Goal: Task Accomplishment & Management: Use online tool/utility

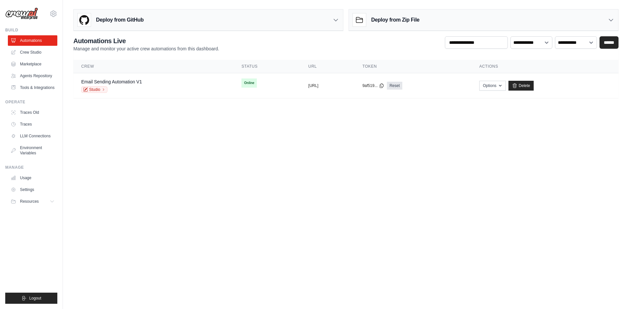
click at [172, 122] on body "[EMAIL_ADDRESS][DOMAIN_NAME] Settings Build Automations" at bounding box center [314, 154] width 629 height 309
click at [177, 110] on main "Deploy from GitHub Deploy your project directly from GitHub. Select a repositor…" at bounding box center [346, 56] width 566 height 113
drag, startPoint x: 184, startPoint y: 117, endPoint x: 450, endPoint y: 110, distance: 265.3
click at [450, 109] on body "[EMAIL_ADDRESS][DOMAIN_NAME] Settings Build Automations" at bounding box center [314, 154] width 629 height 309
click at [445, 116] on body "[EMAIL_ADDRESS][DOMAIN_NAME] Settings Build Automations" at bounding box center [314, 154] width 629 height 309
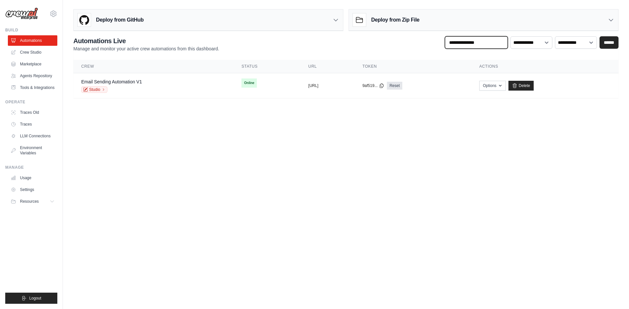
click at [472, 42] on input "text" at bounding box center [476, 42] width 63 height 12
click at [406, 45] on div "**********" at bounding box center [345, 44] width 545 height 16
click at [334, 21] on icon at bounding box center [335, 20] width 7 height 7
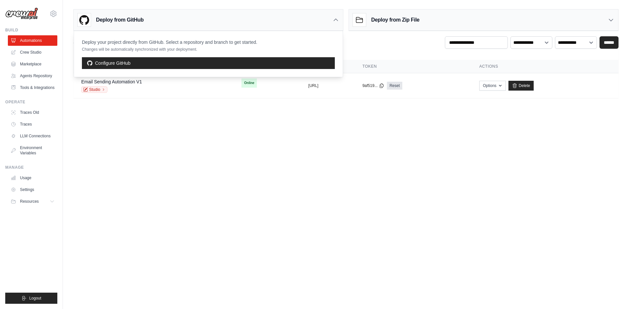
click at [336, 21] on icon at bounding box center [335, 20] width 7 height 7
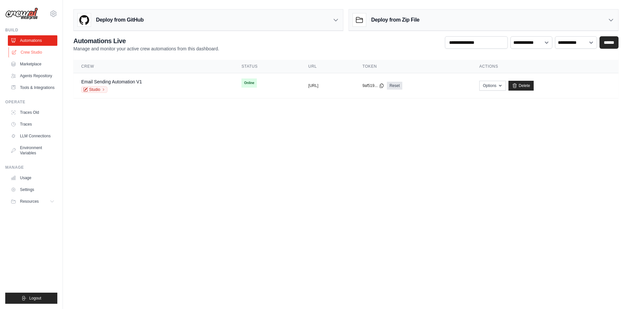
click at [43, 49] on link "Crew Studio" at bounding box center [33, 52] width 49 height 10
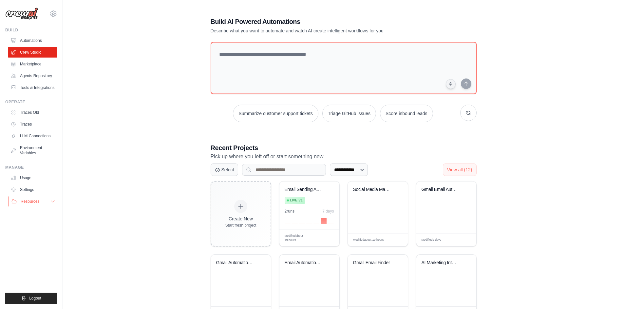
click at [48, 203] on button "Resources" at bounding box center [33, 201] width 49 height 10
click at [49, 203] on button "Resources" at bounding box center [33, 201] width 49 height 10
click at [38, 178] on link "Usage" at bounding box center [33, 178] width 49 height 10
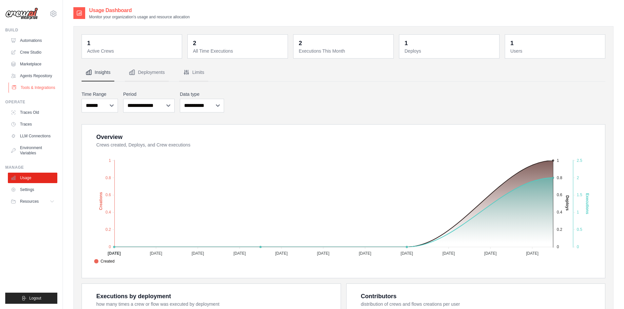
click at [36, 87] on link "Tools & Integrations" at bounding box center [33, 88] width 49 height 10
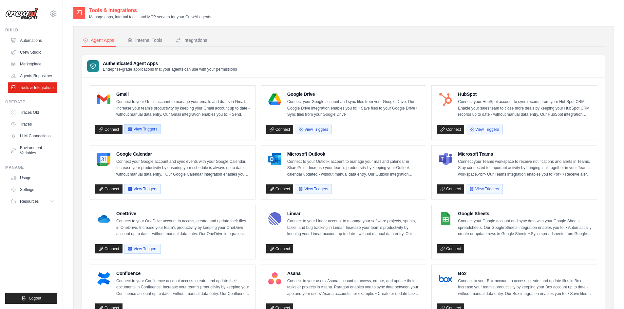
click at [145, 132] on button "View Triggers" at bounding box center [142, 129] width 37 height 10
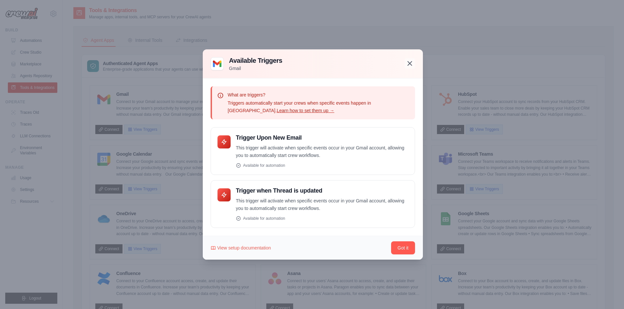
click at [410, 64] on icon "button" at bounding box center [410, 64] width 4 height 4
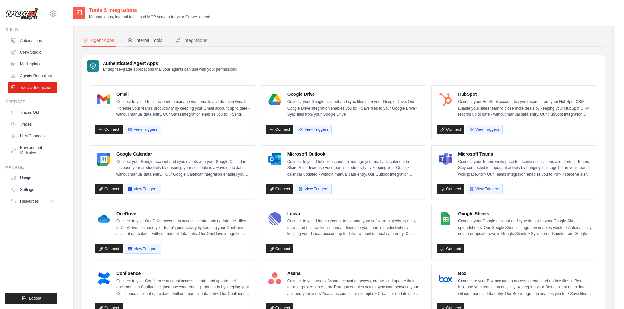
click at [146, 40] on div "Internal Tools" at bounding box center [144, 40] width 35 height 7
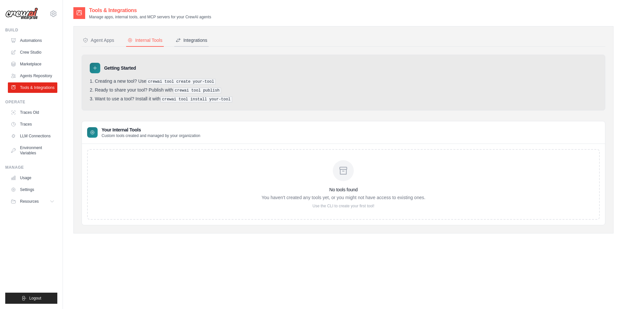
click at [197, 41] on div "Integrations" at bounding box center [192, 40] width 32 height 7
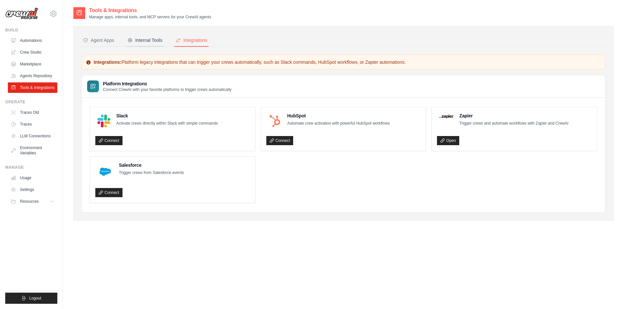
click at [146, 37] on div "Internal Tools" at bounding box center [144, 40] width 35 height 7
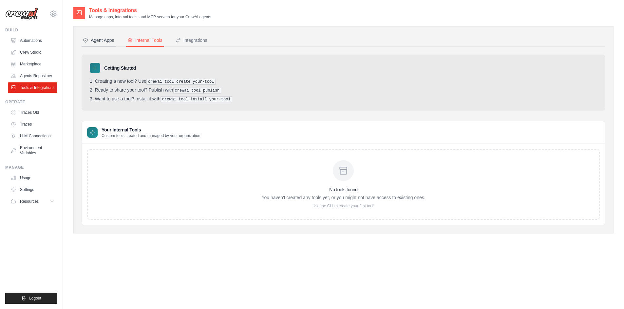
click at [104, 40] on div "Agent Apps" at bounding box center [98, 40] width 31 height 7
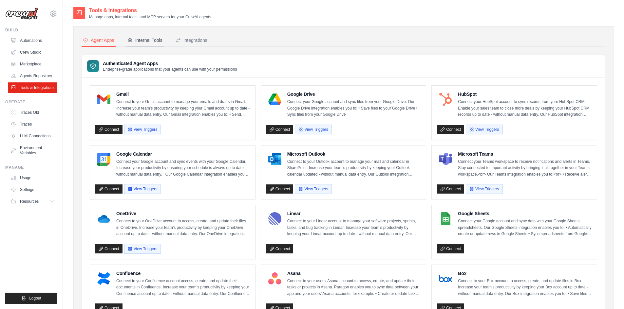
click at [133, 44] on button "Internal Tools" at bounding box center [145, 40] width 38 height 12
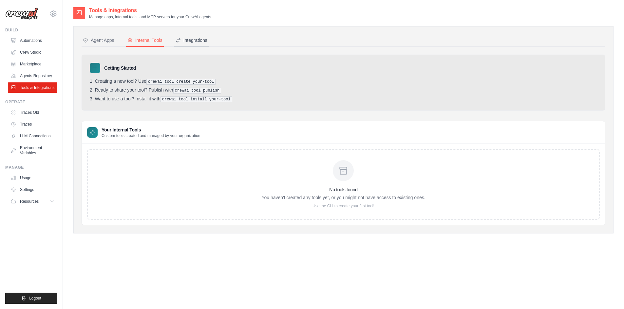
click at [193, 41] on div "Integrations" at bounding box center [192, 40] width 32 height 7
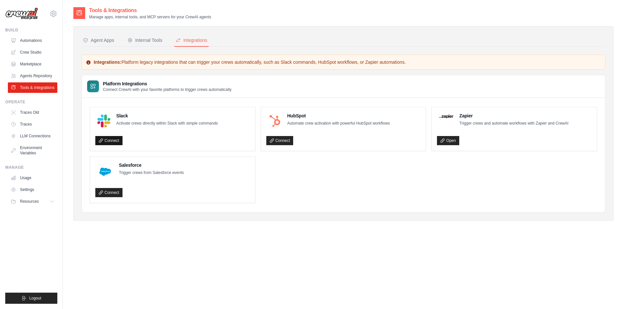
click at [112, 139] on link "Connect" at bounding box center [108, 140] width 27 height 9
click at [234, 122] on div "Slack Activate crews directly within Slack with simple commands" at bounding box center [172, 121] width 155 height 17
click at [227, 128] on div "Slack Activate crews directly within Slack with simple commands" at bounding box center [172, 121] width 155 height 17
click at [144, 39] on div "Internal Tools" at bounding box center [144, 40] width 35 height 7
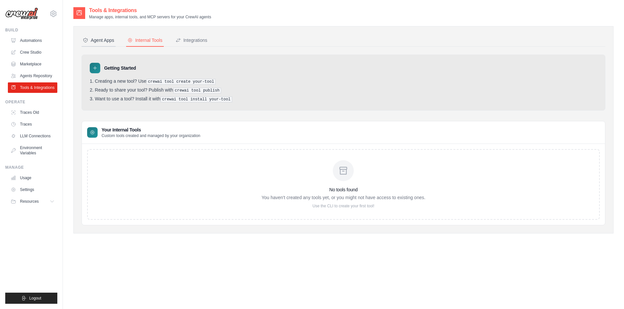
click at [108, 39] on div "Agent Apps" at bounding box center [98, 40] width 31 height 7
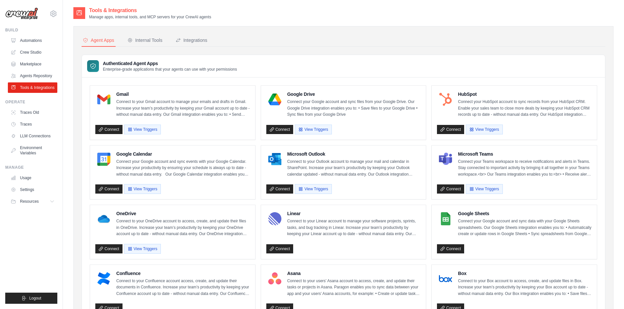
drag, startPoint x: 94, startPoint y: 6, endPoint x: 254, endPoint y: 16, distance: 160.5
click at [251, 17] on main "Tools & Integrations Manage apps, internal tools, and MCP servers for your Crew…" at bounding box center [343, 295] width 561 height 590
click at [263, 14] on div "Tools & Integrations Manage apps, internal tools, and MCP servers for your Crew…" at bounding box center [343, 13] width 540 height 13
click at [51, 199] on icon at bounding box center [52, 201] width 5 height 5
click at [52, 199] on icon at bounding box center [52, 201] width 5 height 5
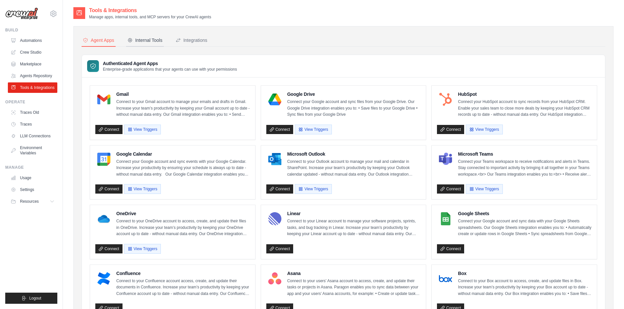
click at [139, 39] on div "Internal Tools" at bounding box center [144, 40] width 35 height 7
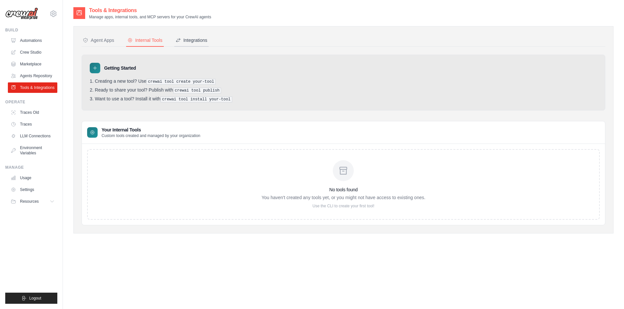
click at [182, 44] on button "Integrations" at bounding box center [191, 40] width 34 height 12
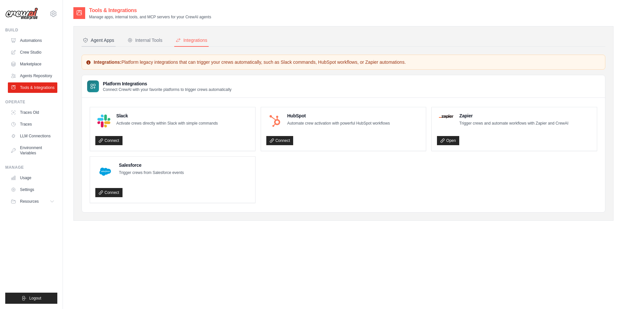
click at [91, 40] on div "Agent Apps" at bounding box center [98, 40] width 31 height 7
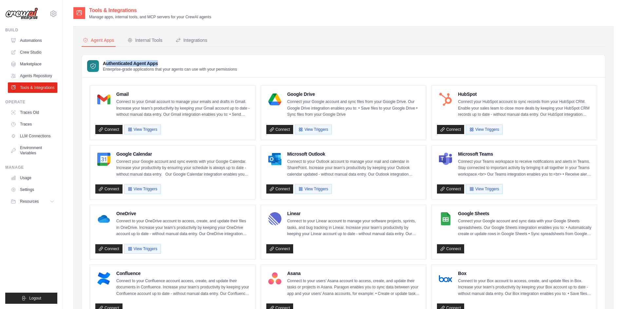
drag, startPoint x: 105, startPoint y: 63, endPoint x: 190, endPoint y: 65, distance: 85.5
click at [190, 65] on h3 "Authenticated Agent Apps" at bounding box center [170, 63] width 134 height 7
click at [217, 66] on h3 "Authenticated Agent Apps" at bounding box center [170, 63] width 134 height 7
click at [143, 129] on button "View Triggers" at bounding box center [142, 129] width 37 height 10
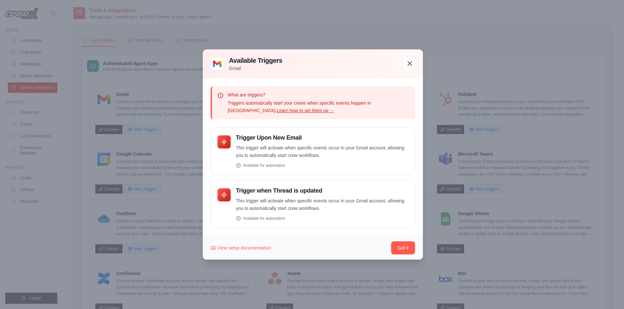
click at [412, 60] on icon "button" at bounding box center [410, 64] width 8 height 8
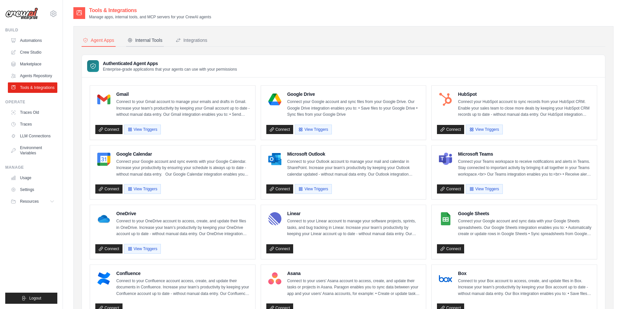
click at [136, 39] on div "Internal Tools" at bounding box center [144, 40] width 35 height 7
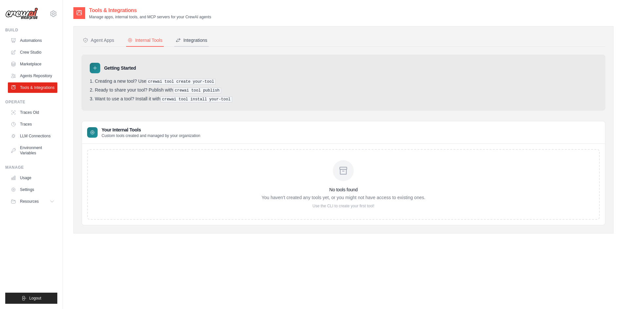
click at [184, 43] on div "Integrations" at bounding box center [192, 40] width 32 height 7
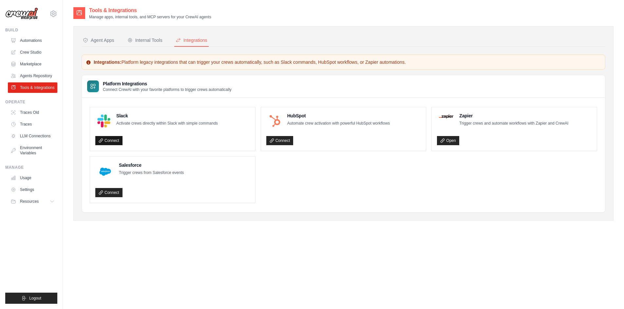
click at [115, 141] on link "Connect" at bounding box center [108, 140] width 27 height 9
click at [285, 142] on link "Connect" at bounding box center [279, 140] width 27 height 9
click at [301, 174] on ul "Slack Activate crews directly within Slack with simple commands Connect HubSpot…" at bounding box center [343, 155] width 507 height 96
click at [145, 40] on div "Internal Tools" at bounding box center [144, 40] width 35 height 7
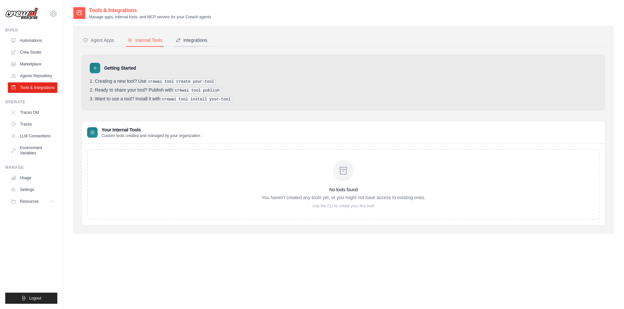
click at [183, 39] on div "Integrations" at bounding box center [192, 40] width 32 height 7
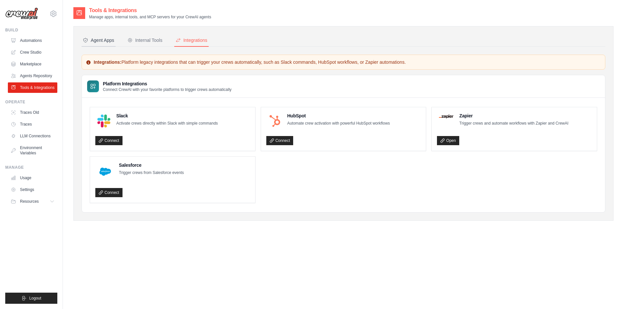
click at [98, 41] on div "Agent Apps" at bounding box center [98, 40] width 31 height 7
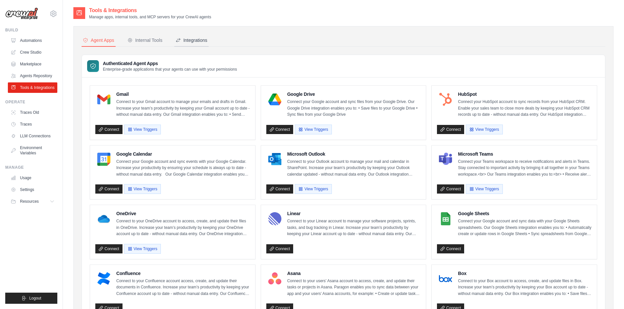
click at [190, 38] on div "Integrations" at bounding box center [192, 40] width 32 height 7
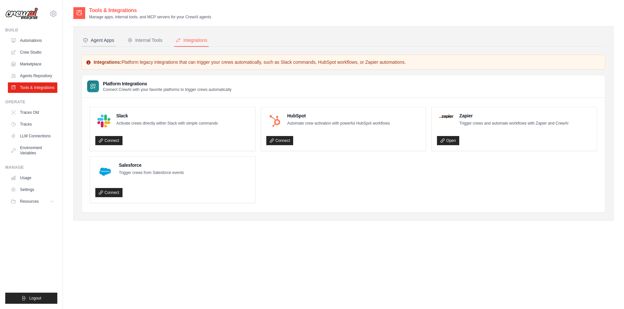
click at [108, 39] on div "Agent Apps" at bounding box center [98, 40] width 31 height 7
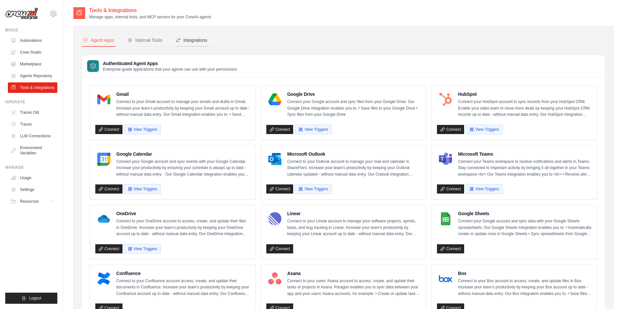
click at [182, 42] on div "Integrations" at bounding box center [192, 40] width 32 height 7
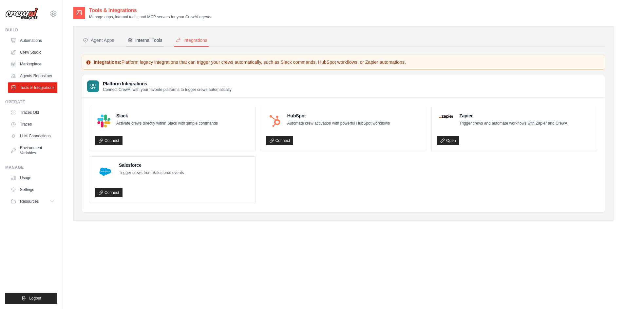
click at [142, 42] on div "Internal Tools" at bounding box center [144, 40] width 35 height 7
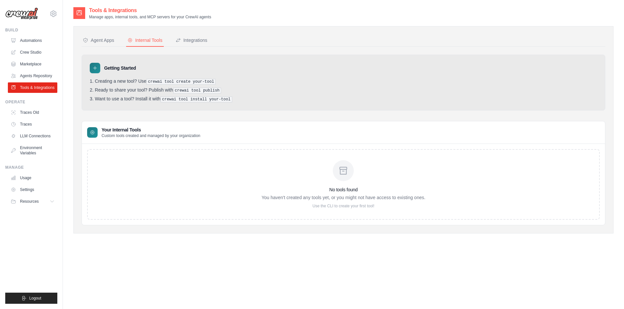
click at [117, 42] on nav "Agent Apps Internal Tools Integrations" at bounding box center [344, 40] width 524 height 12
click at [101, 34] on div "Agent Apps Internal Tools Integrations Authenticated Agent Apps Enterprise-grad…" at bounding box center [343, 130] width 540 height 208
click at [101, 39] on div "Agent Apps" at bounding box center [98, 40] width 31 height 7
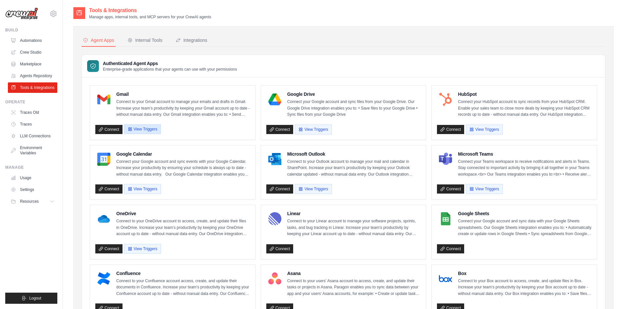
click at [133, 127] on button "View Triggers" at bounding box center [142, 129] width 37 height 10
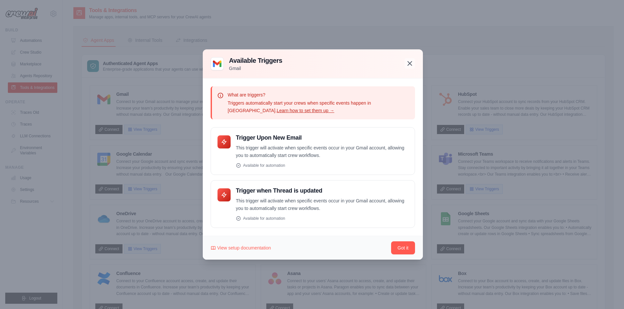
click at [410, 64] on icon "button" at bounding box center [410, 64] width 8 height 8
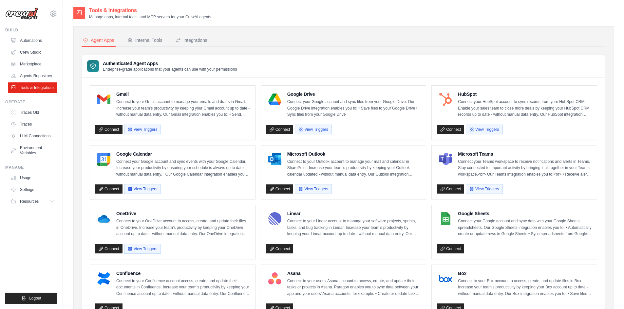
click at [165, 112] on p "Connect to your Gmail account to manage your emails and drafts in Gmail. Increa…" at bounding box center [183, 108] width 134 height 19
click at [183, 38] on div "Integrations" at bounding box center [192, 40] width 32 height 7
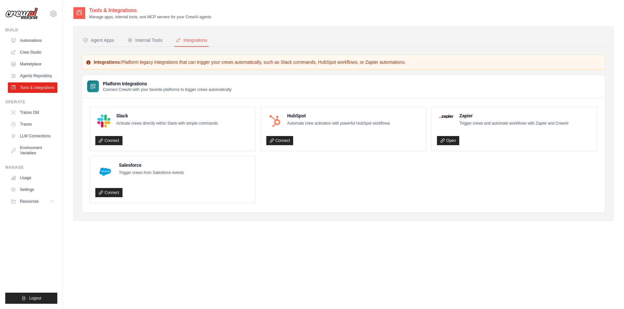
click at [176, 139] on div "Connect" at bounding box center [172, 140] width 155 height 9
click at [175, 122] on p "Activate crews directly within Slack with simple commands" at bounding box center [167, 123] width 102 height 7
click at [236, 143] on div "Connect" at bounding box center [172, 140] width 155 height 9
click at [283, 184] on ul "Slack Activate crews directly within Slack with simple commands Connect HubSpot…" at bounding box center [343, 155] width 507 height 96
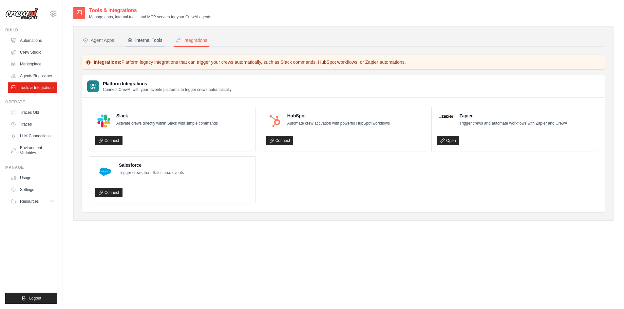
click at [149, 43] on div "Internal Tools" at bounding box center [144, 40] width 35 height 7
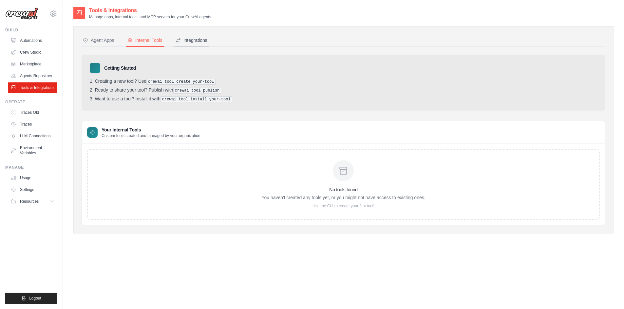
click at [191, 42] on div "Integrations" at bounding box center [192, 40] width 32 height 7
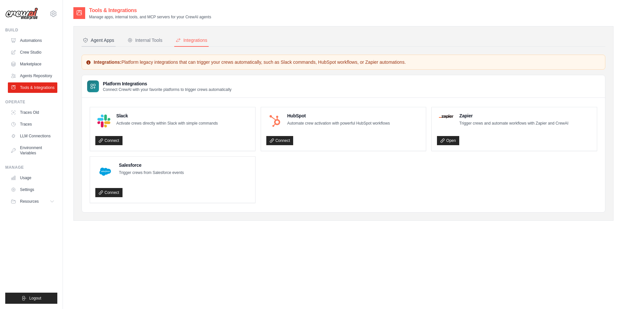
click at [100, 43] on div "Agent Apps" at bounding box center [98, 40] width 31 height 7
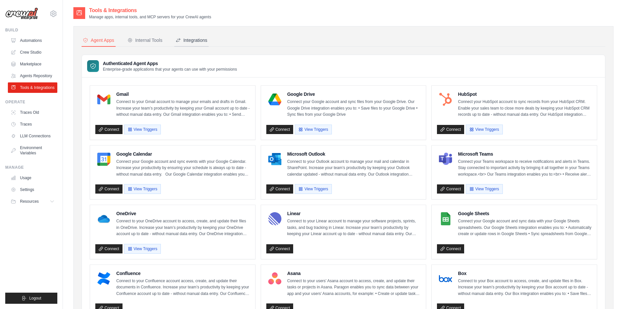
click at [192, 40] on div "Integrations" at bounding box center [192, 40] width 32 height 7
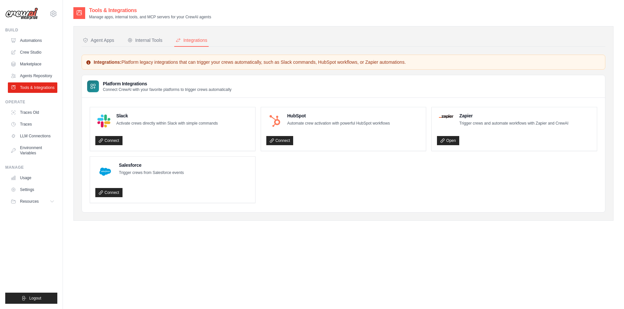
drag, startPoint x: 90, startPoint y: 16, endPoint x: 222, endPoint y: 19, distance: 132.0
click at [222, 19] on div "Tools & Integrations Manage apps, internal tools, and MCP servers for your Crew…" at bounding box center [343, 13] width 540 height 13
